Goal: Communication & Community: Answer question/provide support

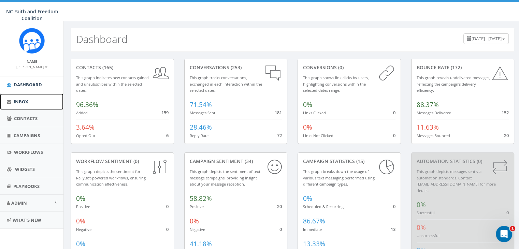
click at [20, 100] on span "Inbox" at bounding box center [21, 102] width 15 height 6
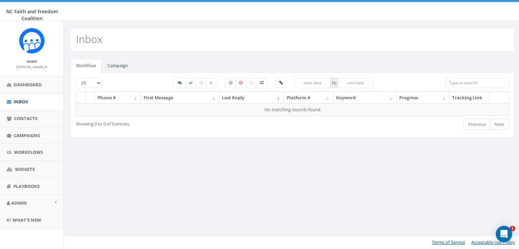
select select
click at [118, 65] on link "Campaign" at bounding box center [117, 66] width 31 height 14
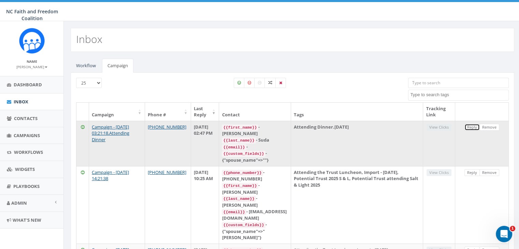
click at [473, 128] on link "Reply" at bounding box center [471, 127] width 15 height 7
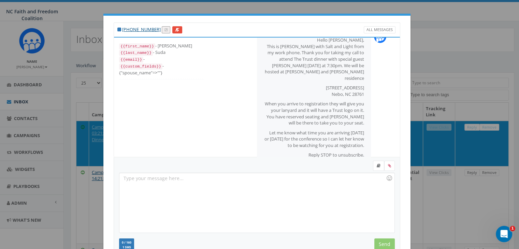
scroll to position [19, 0]
click at [207, 182] on div "To enrich screen reader interactions, please activate Accessibility in Grammarl…" at bounding box center [256, 203] width 275 height 60
click at [381, 240] on input "Send" at bounding box center [384, 245] width 20 height 12
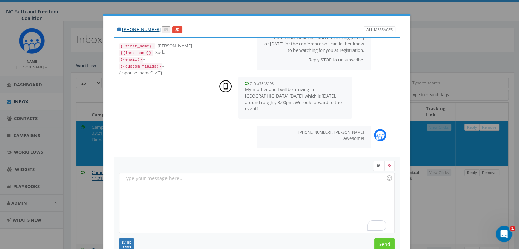
click at [76, 24] on div "+1 704-591-1986 All Messages {{first_name}} - Russell {{last_name}} - Suda {{em…" at bounding box center [259, 124] width 519 height 249
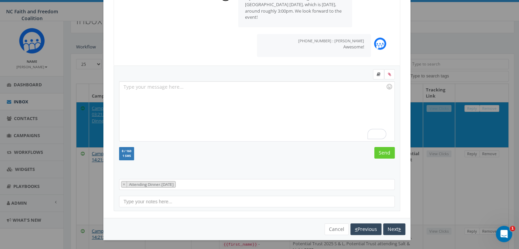
scroll to position [20, 0]
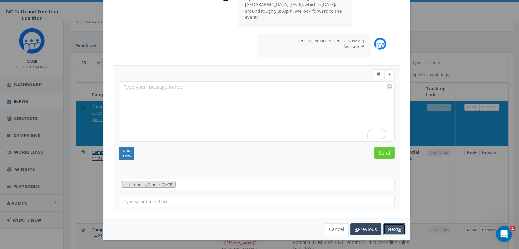
click at [394, 227] on button "Next" at bounding box center [394, 229] width 22 height 12
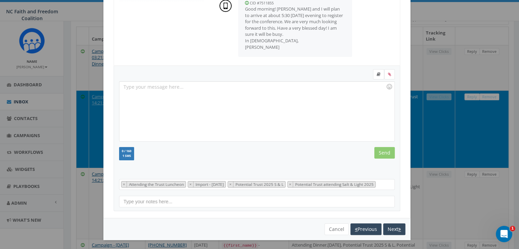
scroll to position [76, 0]
click at [393, 228] on button "Next" at bounding box center [394, 229] width 22 height 12
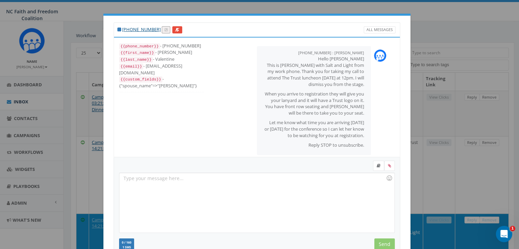
scroll to position [99, 0]
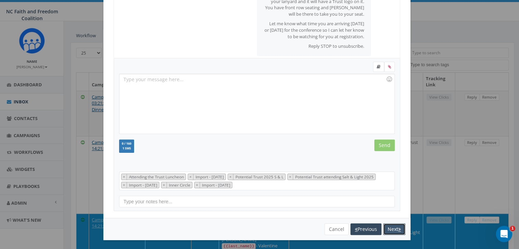
click at [393, 228] on button "Next" at bounding box center [394, 229] width 22 height 12
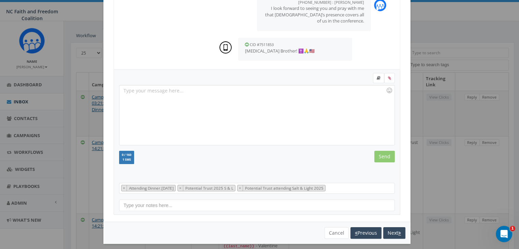
scroll to position [90, 0]
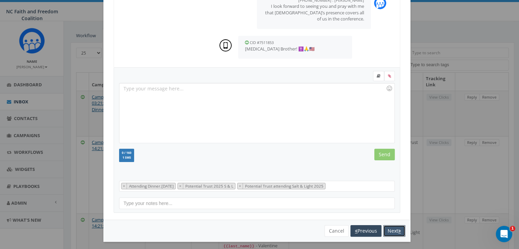
click at [388, 228] on button "Next" at bounding box center [394, 231] width 22 height 12
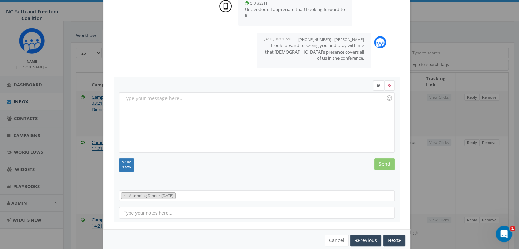
scroll to position [120, 0]
click at [391, 239] on button "Next" at bounding box center [394, 241] width 22 height 12
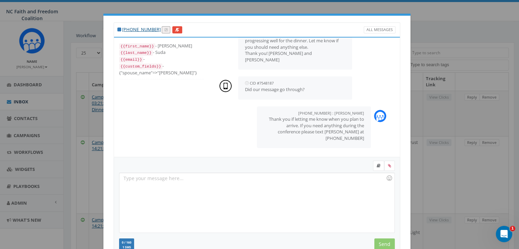
scroll to position [91, 0]
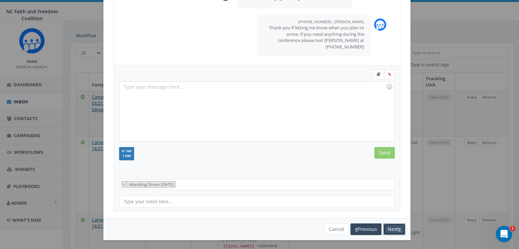
click at [391, 230] on button "Next" at bounding box center [394, 229] width 22 height 12
select select
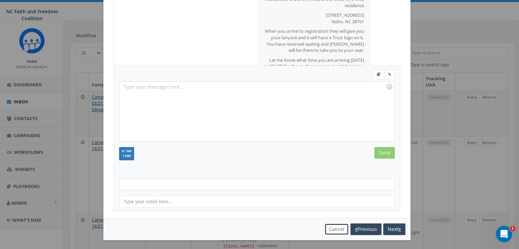
click at [329, 230] on button "Cancel" at bounding box center [336, 229] width 24 height 12
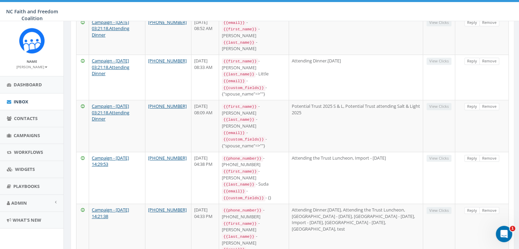
scroll to position [454, 0]
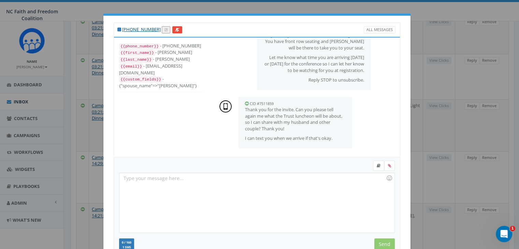
scroll to position [78, 0]
click at [321, 204] on div "To enrich screen reader interactions, please activate Accessibility in Grammarl…" at bounding box center [256, 203] width 275 height 60
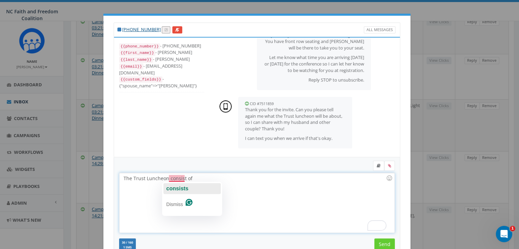
click at [176, 189] on span "consists" at bounding box center [177, 189] width 22 height 6
click at [197, 178] on div "The Trust Luncheon consists of" at bounding box center [256, 203] width 275 height 60
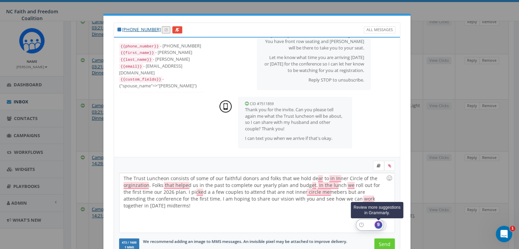
click at [376, 225] on div "9" at bounding box center [379, 225] width 8 height 8
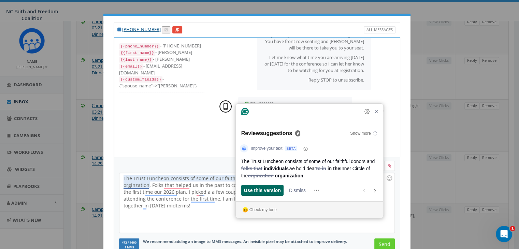
click at [263, 191] on span "Use this version" at bounding box center [262, 190] width 37 height 7
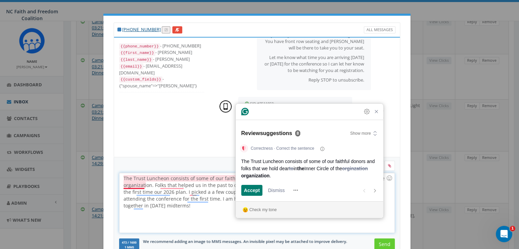
scroll to position [427, 0]
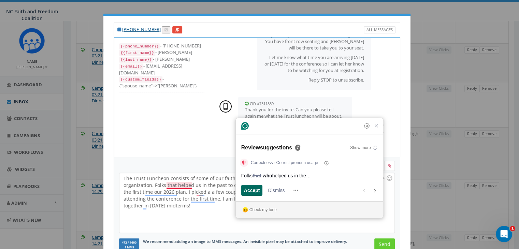
click at [255, 191] on span "Accept" at bounding box center [252, 190] width 16 height 7
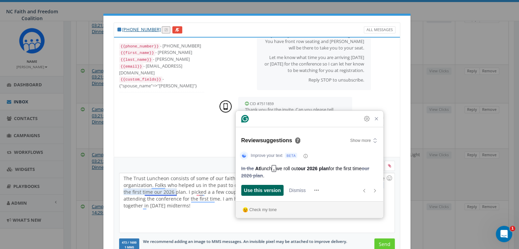
click at [258, 191] on span "Use this version" at bounding box center [262, 190] width 37 height 7
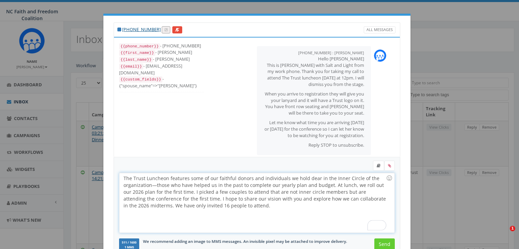
select select
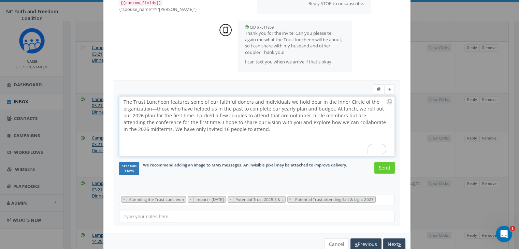
scroll to position [77, 0]
click at [384, 167] on input "Send" at bounding box center [384, 167] width 20 height 12
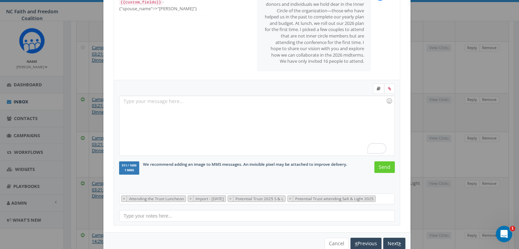
scroll to position [177, 0]
click at [438, 161] on div "+1 919-545-6779 All Messages {{phone_number}} - +19195456779 {{first_name}} - E…" at bounding box center [259, 124] width 519 height 249
click at [331, 241] on button "Cancel" at bounding box center [336, 244] width 24 height 12
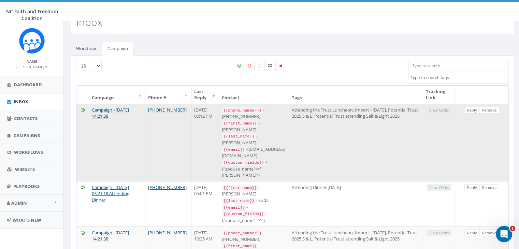
scroll to position [0, 0]
